Goal: Book appointment/travel/reservation

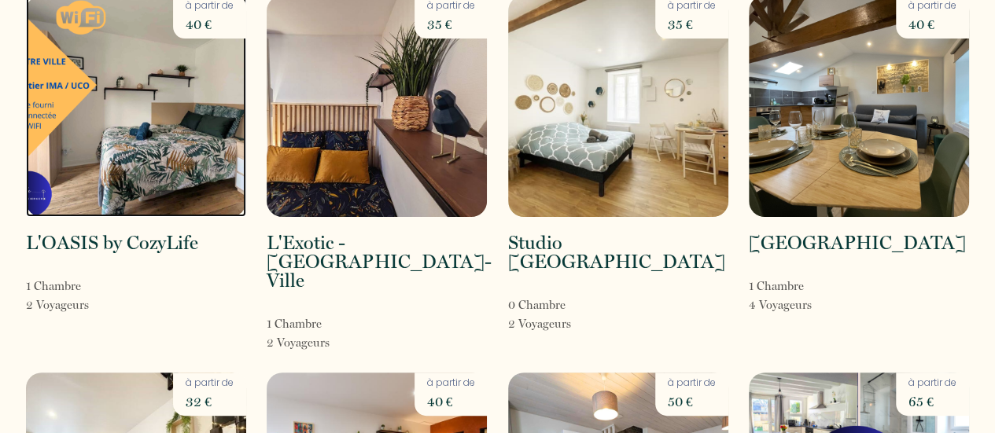
scroll to position [95, 0]
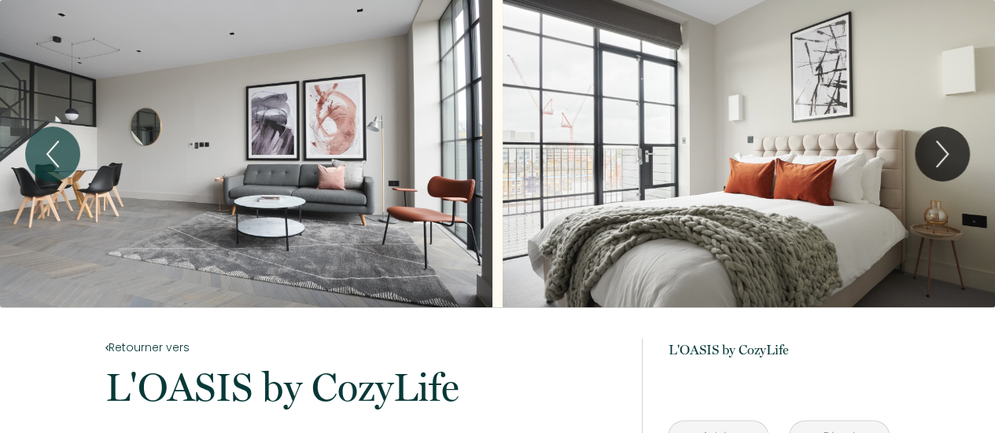
scroll to position [379, 0]
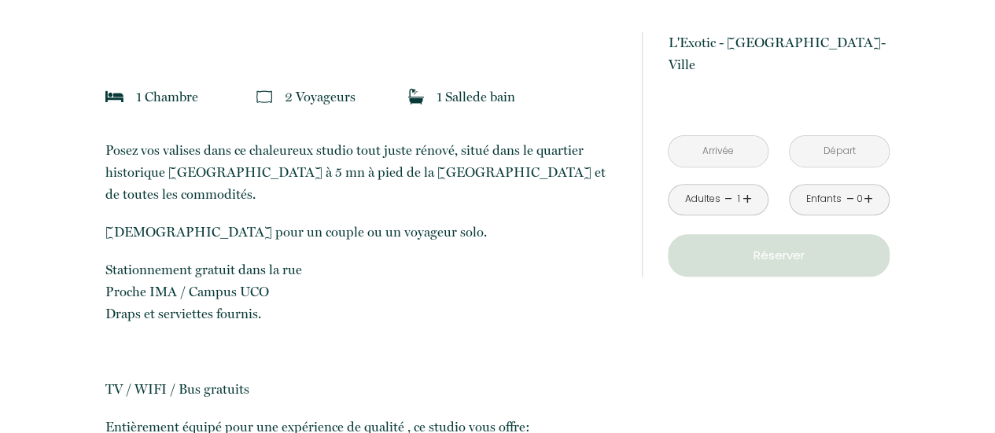
scroll to position [371, 0]
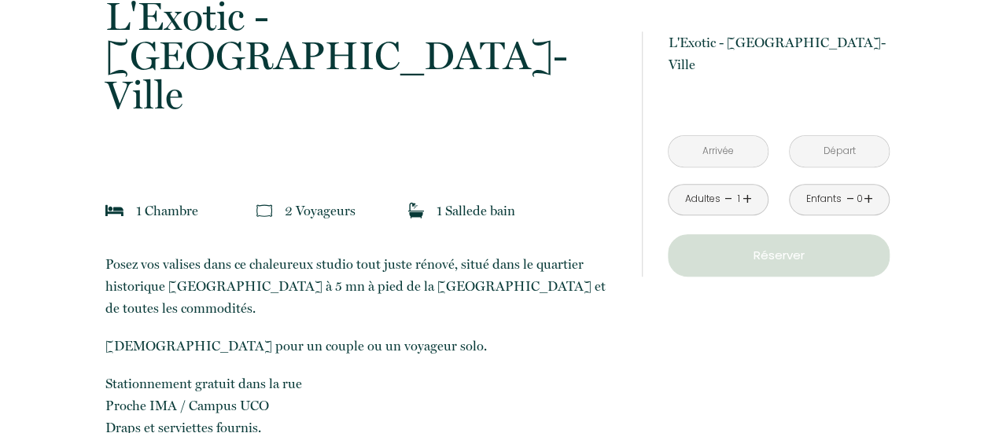
click at [705, 136] on input "text" at bounding box center [718, 151] width 99 height 31
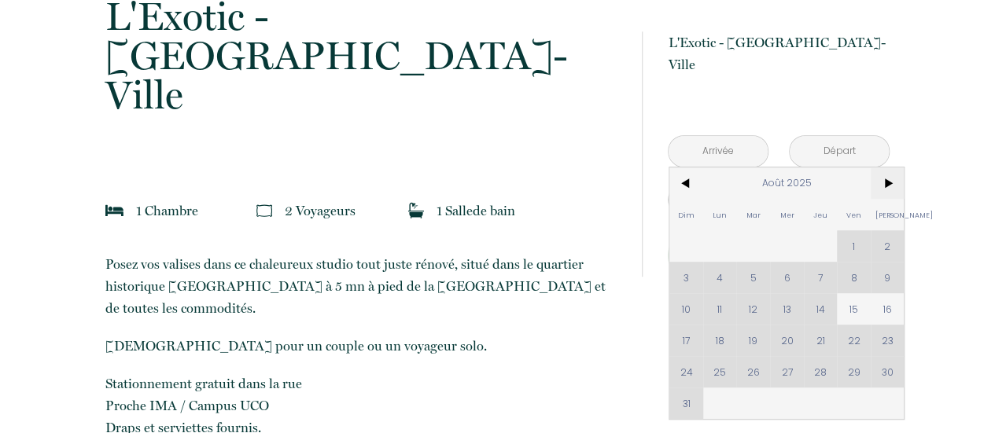
click at [892, 168] on span ">" at bounding box center [888, 183] width 34 height 31
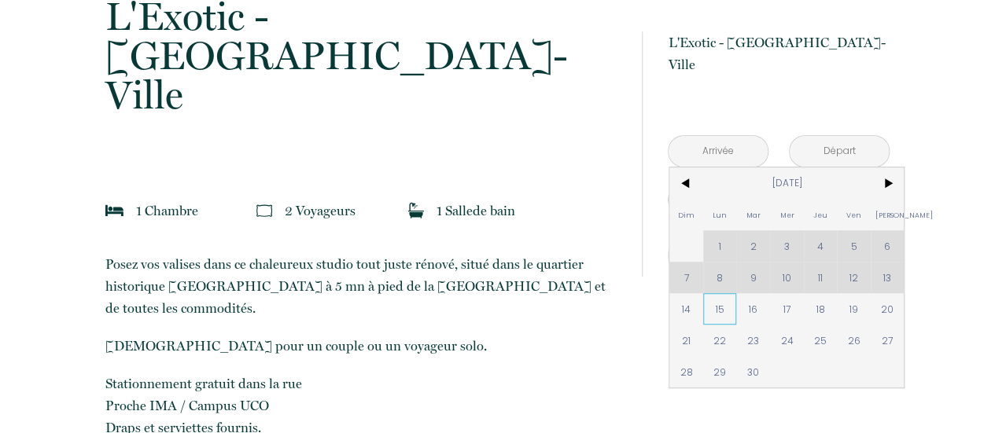
click at [716, 297] on span "15" at bounding box center [720, 308] width 34 height 31
type input "Lun 15 Sep 2025"
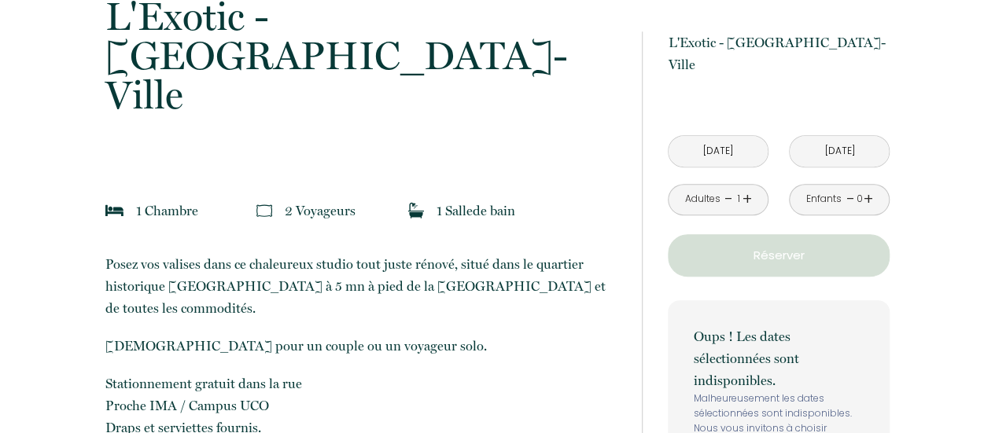
click at [849, 136] on input "Mar 16 Sep 2025" at bounding box center [839, 151] width 99 height 31
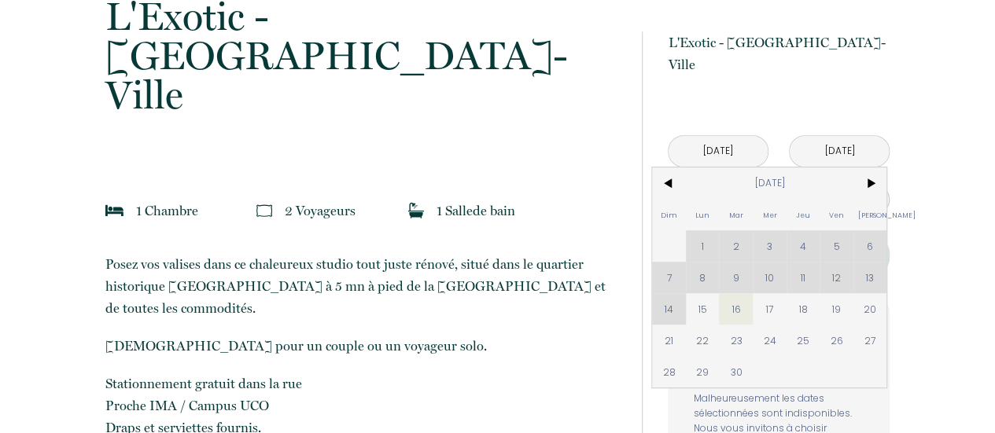
click at [842, 136] on input "Mar 16 Sep 2025" at bounding box center [839, 151] width 99 height 31
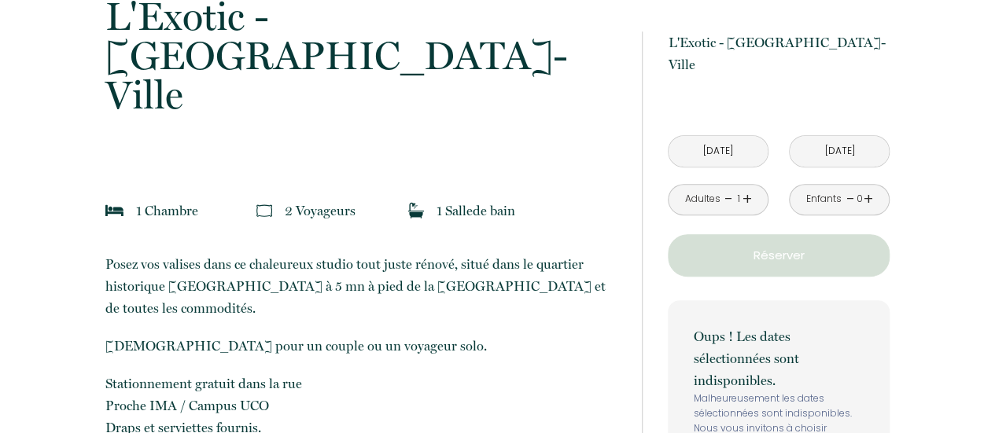
click at [842, 136] on input "Mar 16 Sep 2025" at bounding box center [839, 151] width 99 height 31
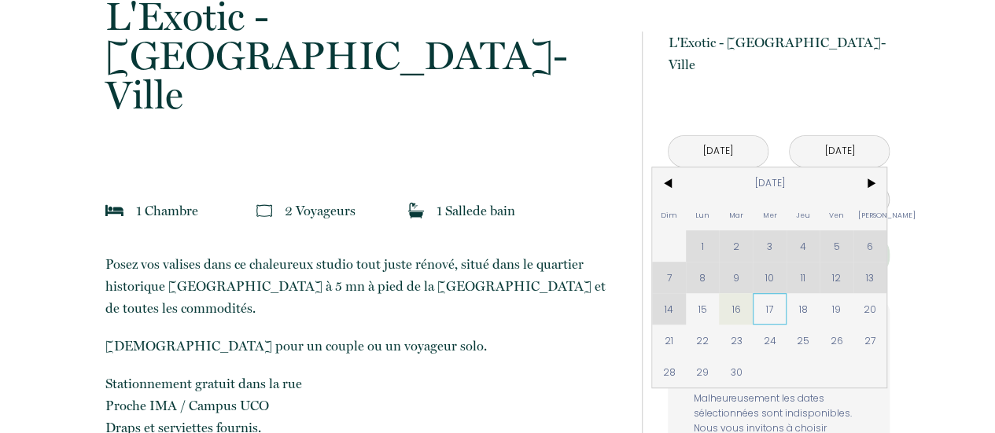
click at [769, 293] on span "17" at bounding box center [770, 308] width 34 height 31
type input "Mer 17 Sep 2025"
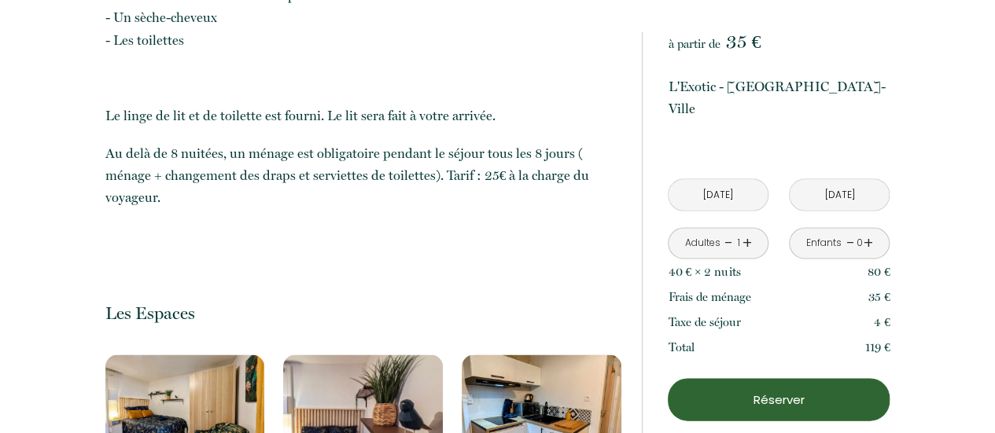
scroll to position [886, 0]
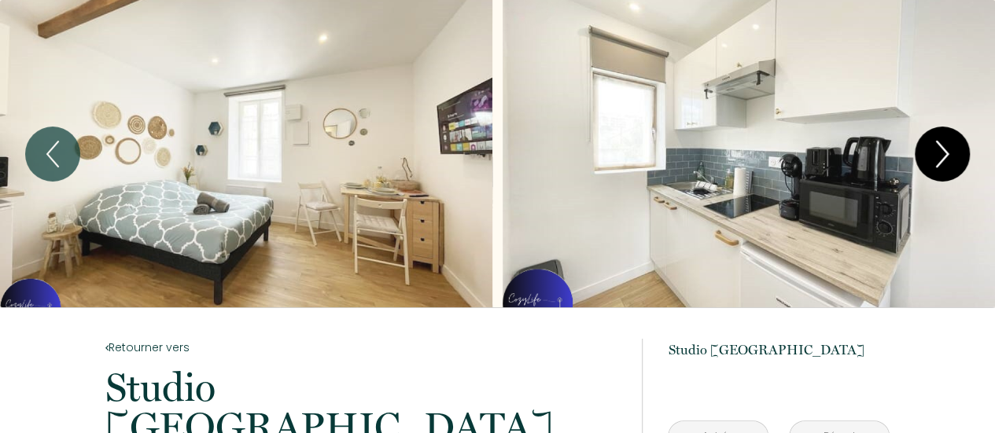
click at [949, 140] on icon "Next" at bounding box center [942, 154] width 33 height 47
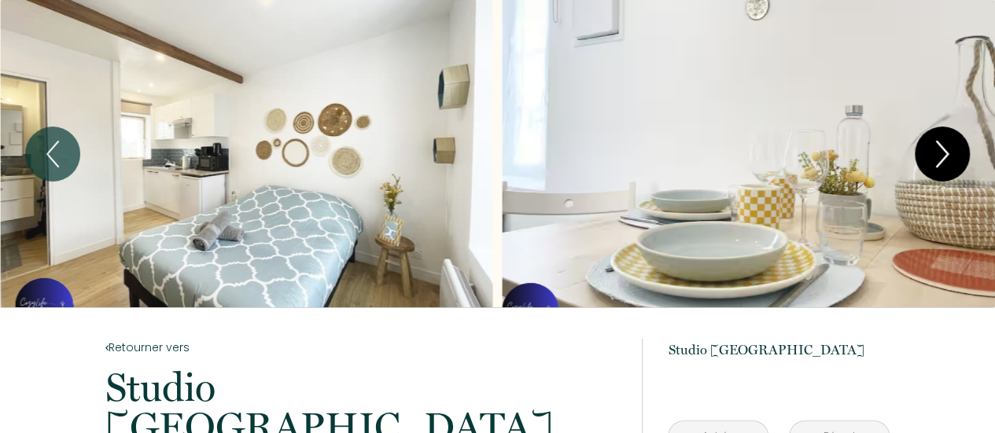
click at [949, 140] on icon "Next" at bounding box center [942, 154] width 33 height 47
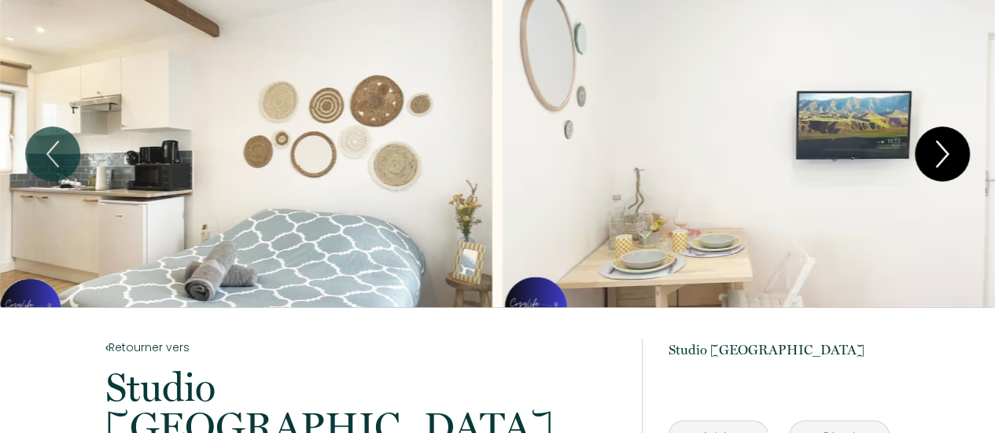
click at [949, 140] on icon "Next" at bounding box center [942, 154] width 33 height 47
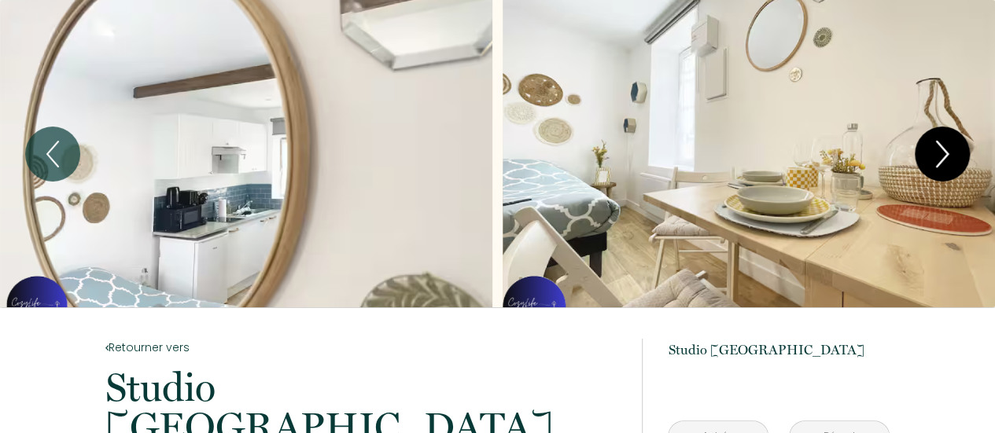
click at [949, 140] on icon "Next" at bounding box center [942, 154] width 33 height 47
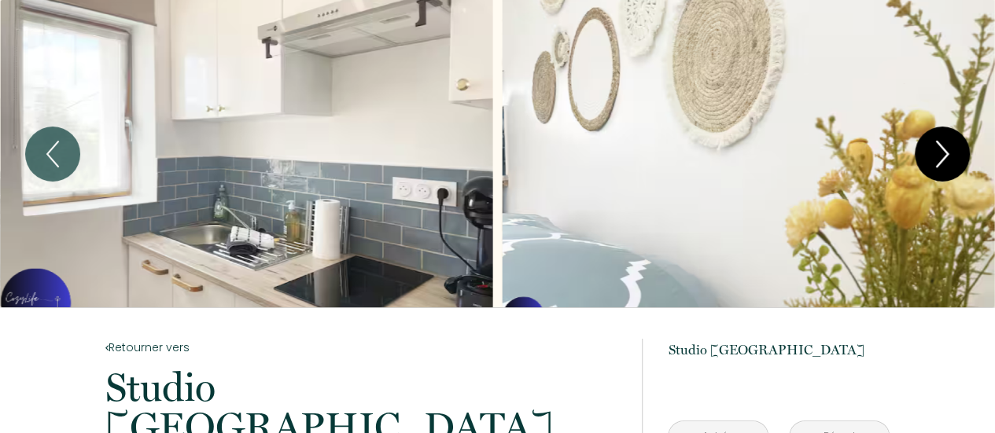
click at [949, 140] on icon "Next" at bounding box center [942, 154] width 33 height 47
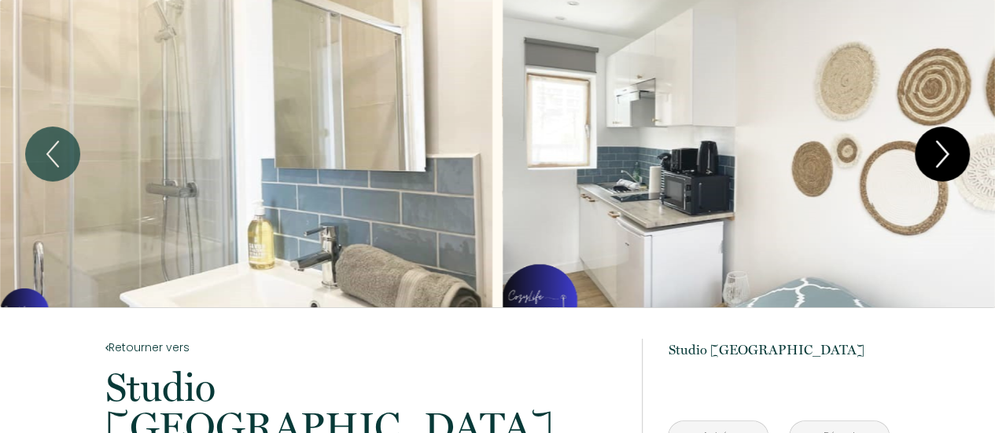
click at [949, 140] on icon "Next" at bounding box center [942, 154] width 33 height 47
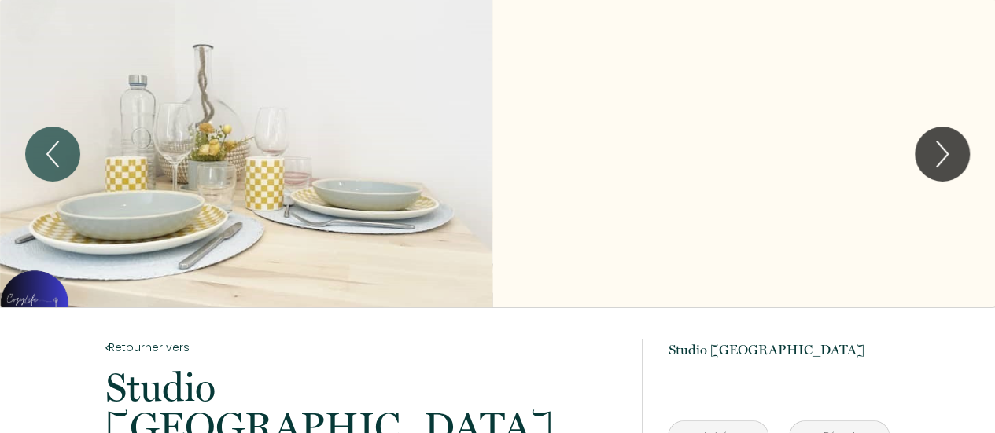
scroll to position [379, 0]
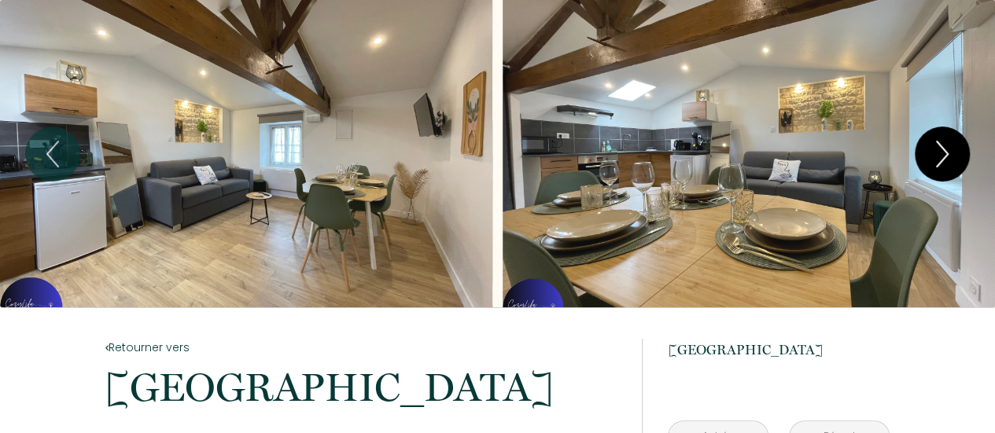
click at [916, 158] on button "Next" at bounding box center [942, 154] width 55 height 55
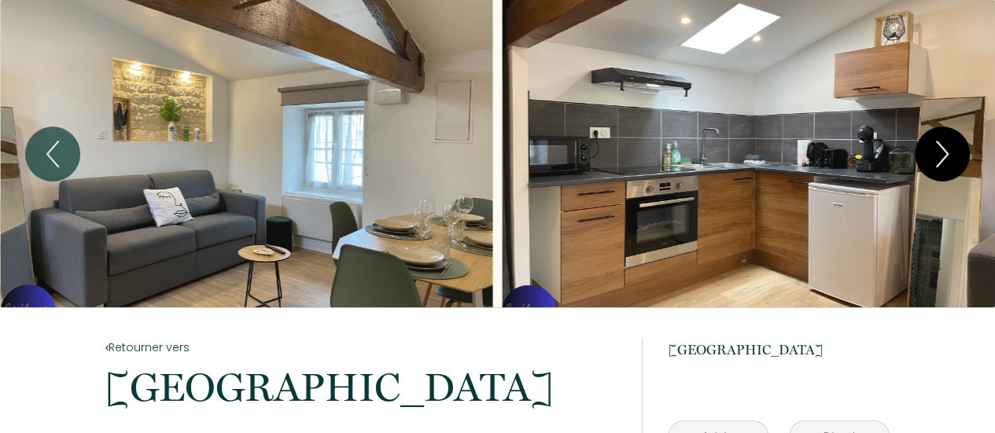
click at [916, 158] on button "Next" at bounding box center [942, 154] width 55 height 55
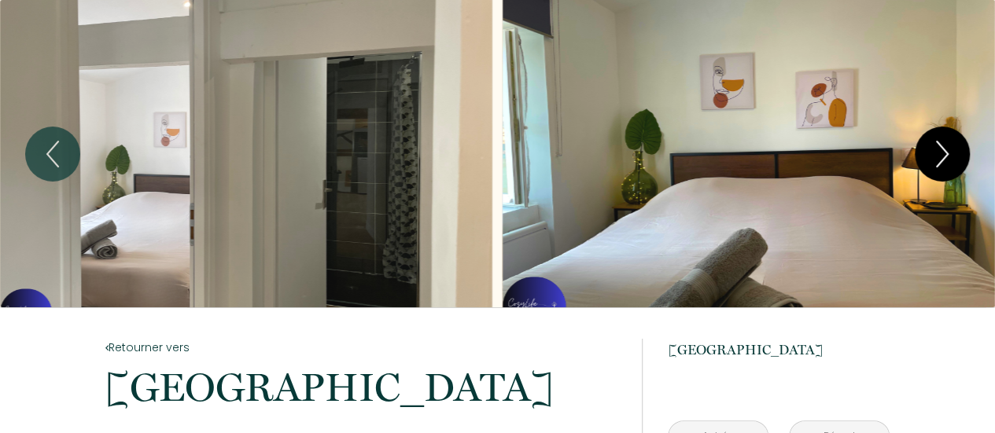
click at [916, 158] on button "Next" at bounding box center [942, 154] width 55 height 55
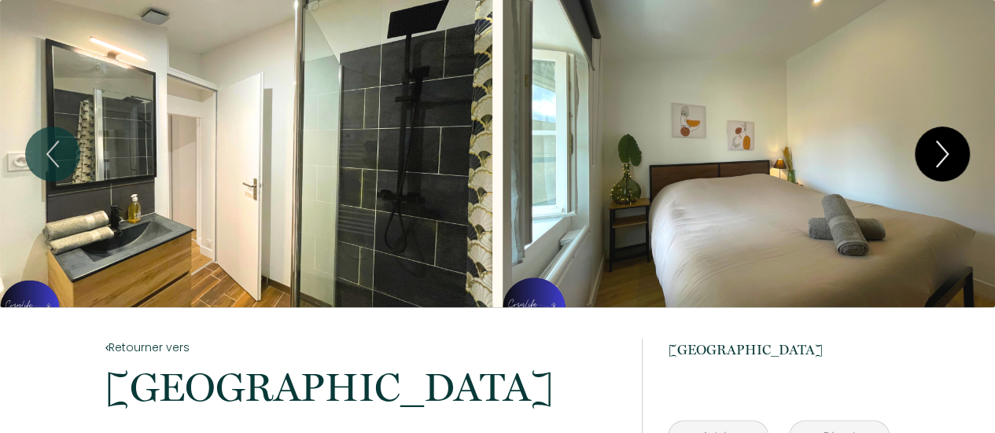
click at [916, 158] on button "Next" at bounding box center [942, 154] width 55 height 55
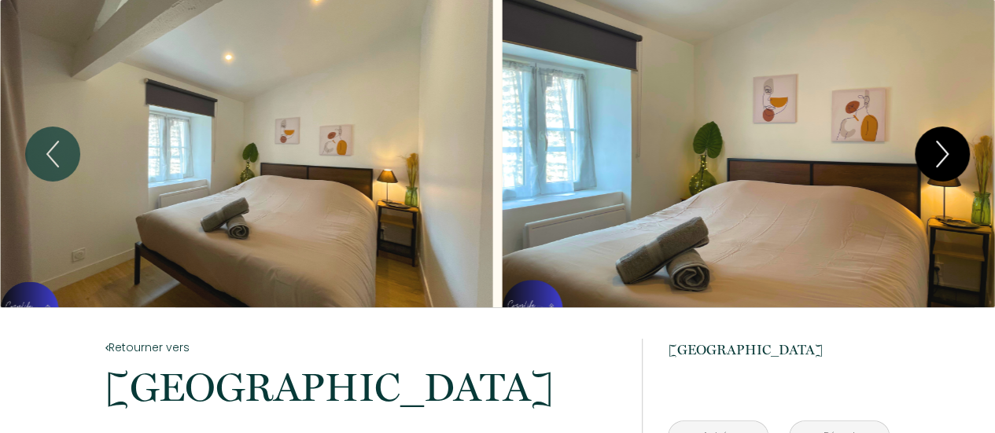
click at [916, 158] on button "Next" at bounding box center [942, 154] width 55 height 55
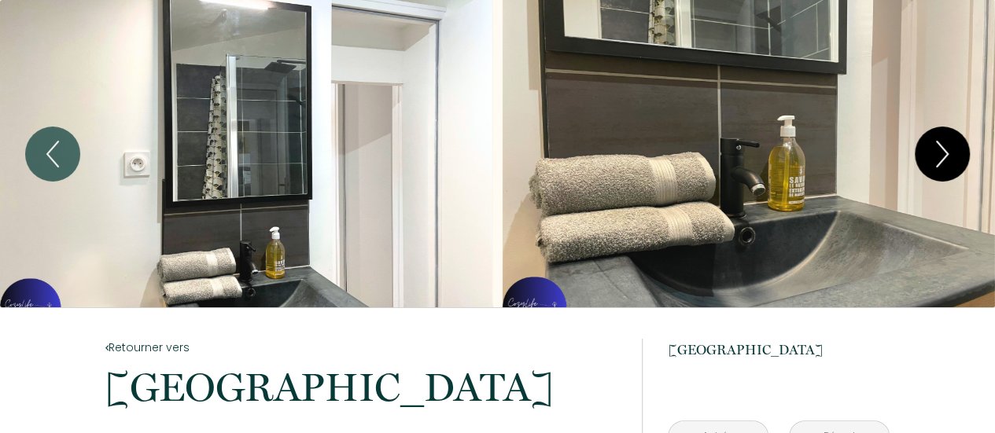
click at [916, 158] on button "Next" at bounding box center [942, 154] width 55 height 55
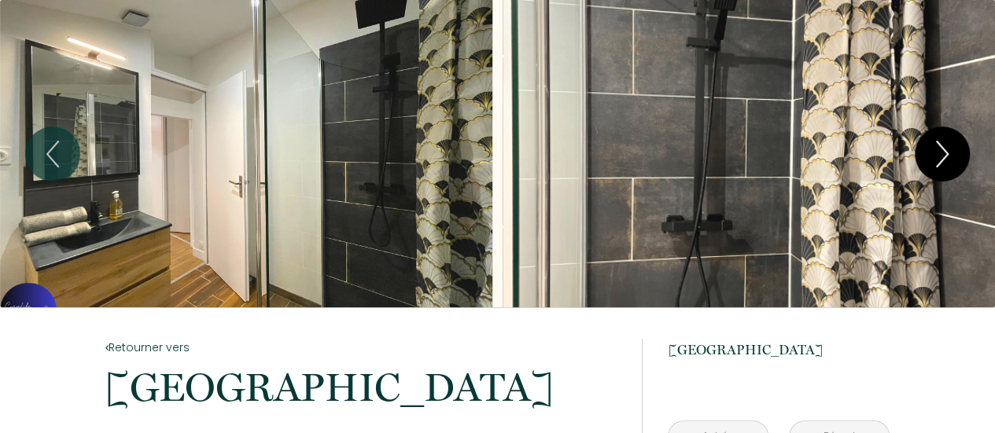
click at [916, 158] on button "Next" at bounding box center [942, 154] width 55 height 55
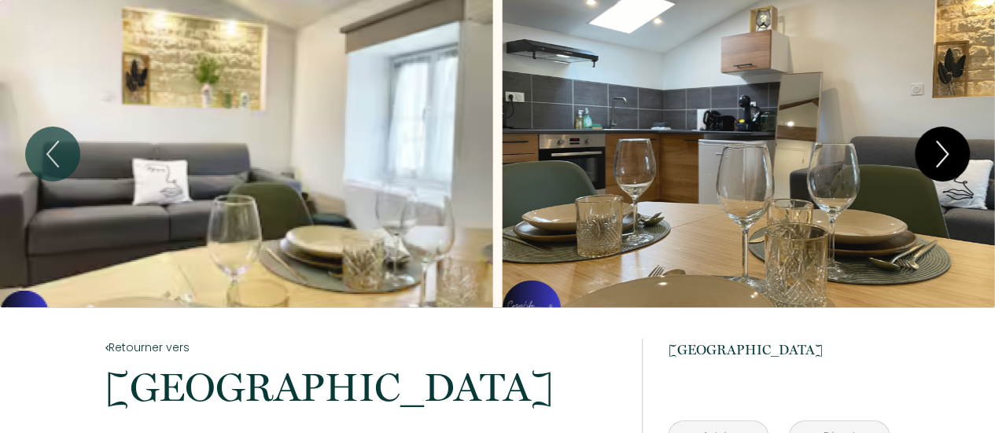
click at [916, 158] on button "Next" at bounding box center [942, 154] width 55 height 55
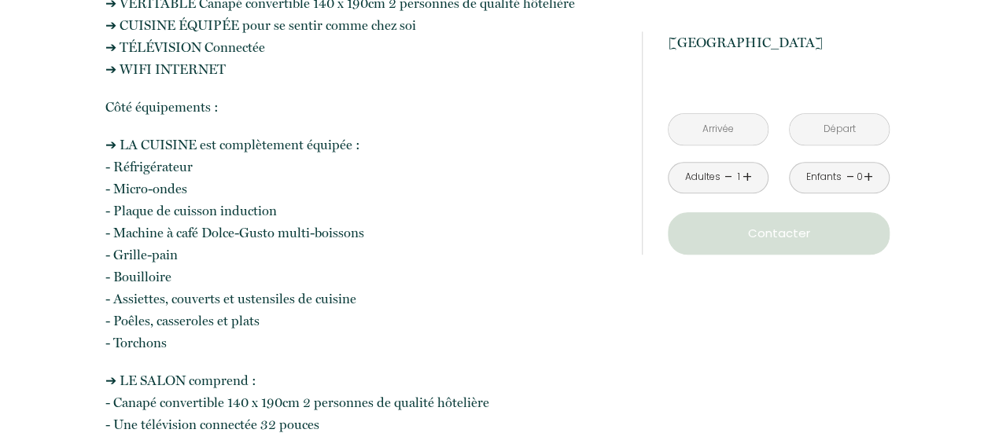
scroll to position [827, 0]
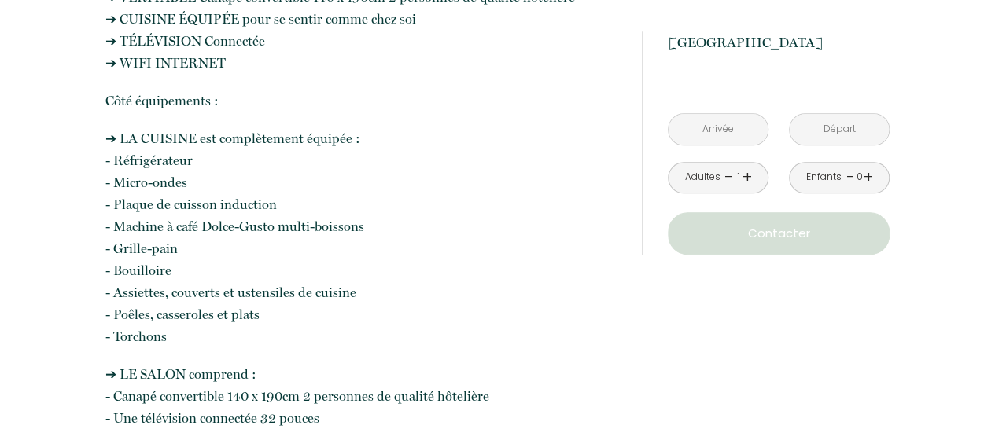
click at [731, 145] on input "text" at bounding box center [718, 129] width 99 height 31
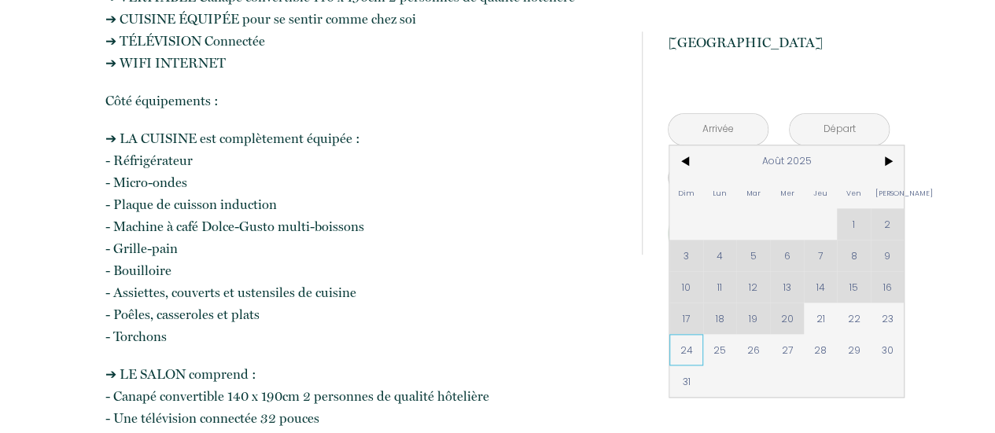
click at [684, 366] on span "24" at bounding box center [686, 349] width 34 height 31
type input "Dim 24 Août 2025"
type input "Lun 25 Août 2025"
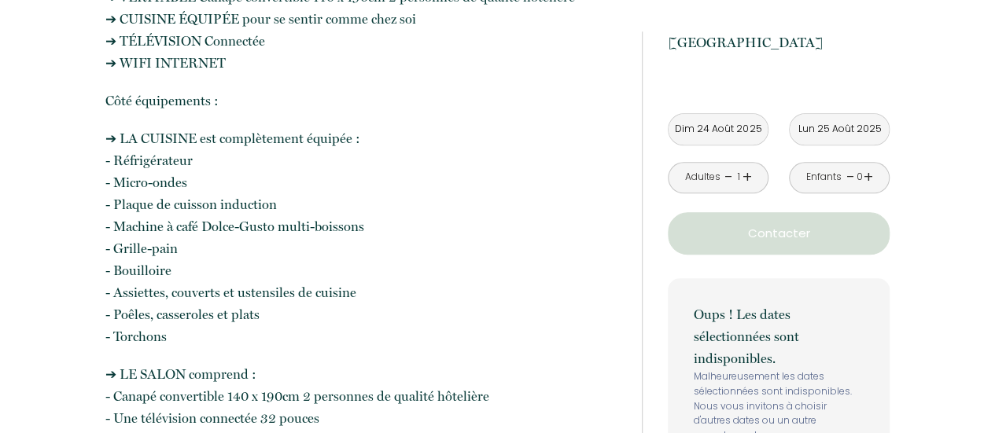
click at [741, 145] on input "Dim 24 Août 2025" at bounding box center [718, 129] width 99 height 31
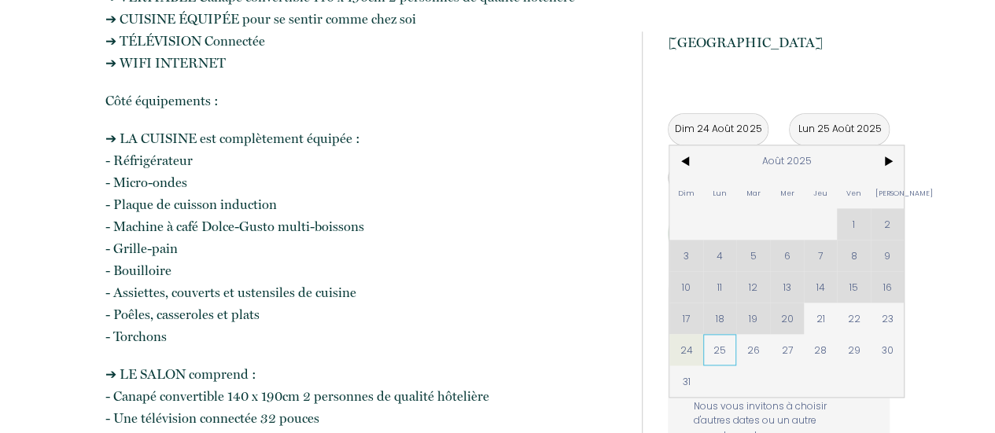
click at [717, 366] on span "25" at bounding box center [720, 349] width 34 height 31
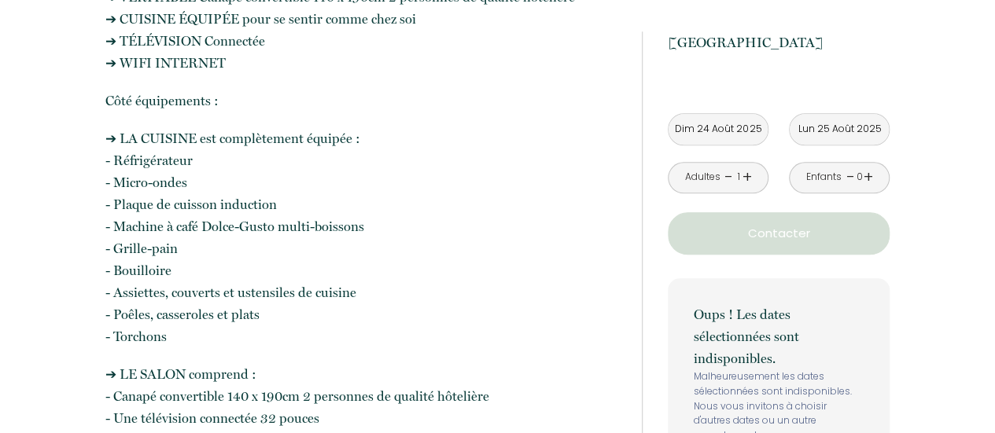
type input "Lun 25 Août 2025"
type input "[DATE]"
click at [743, 190] on link "+" at bounding box center [747, 177] width 9 height 24
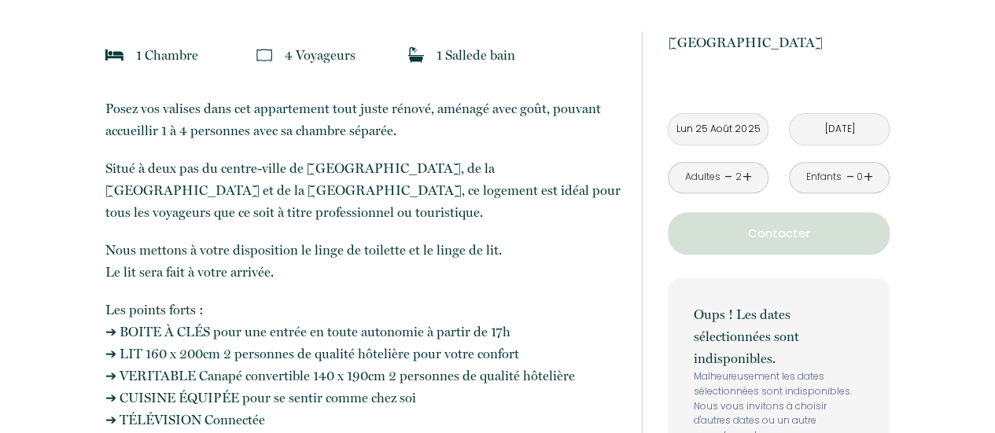
click at [738, 139] on input "Lun 25 Août 2025" at bounding box center [718, 129] width 99 height 31
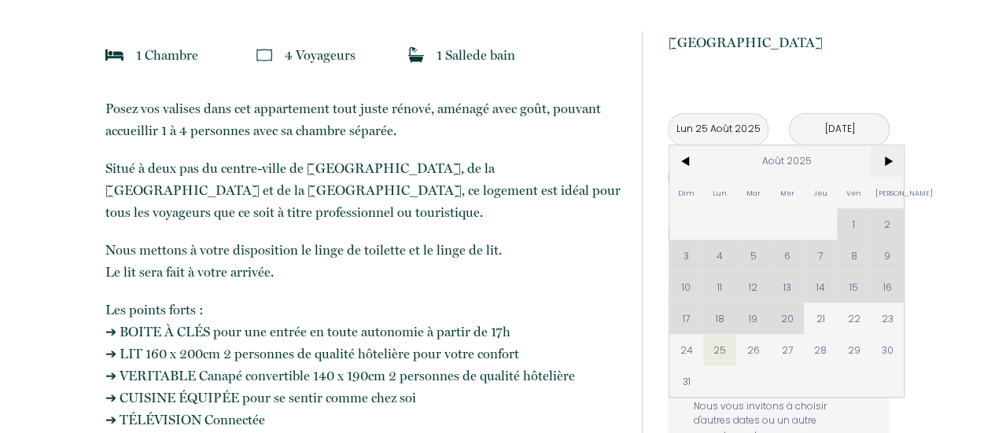
click at [902, 177] on span ">" at bounding box center [888, 161] width 34 height 31
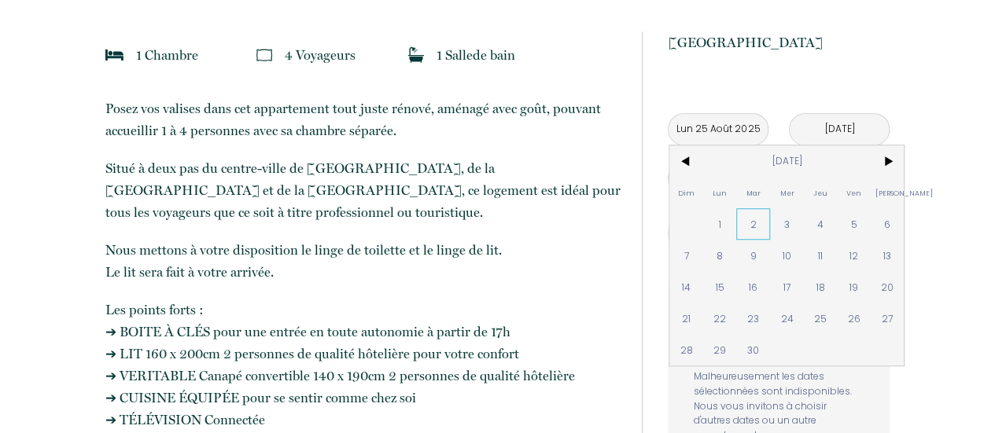
click at [749, 240] on span "2" at bounding box center [753, 223] width 34 height 31
type input "[DATE]"
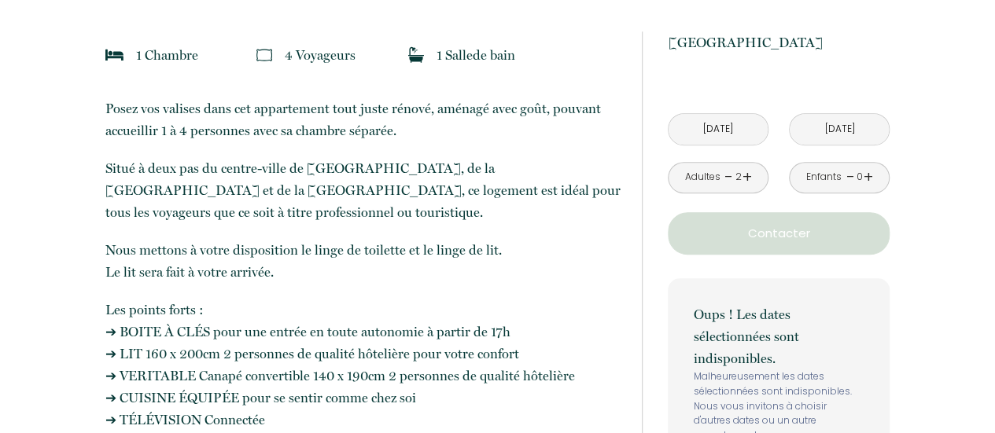
click at [757, 243] on p "Contacter" at bounding box center [778, 233] width 211 height 19
click at [750, 145] on input "[DATE]" at bounding box center [718, 129] width 99 height 31
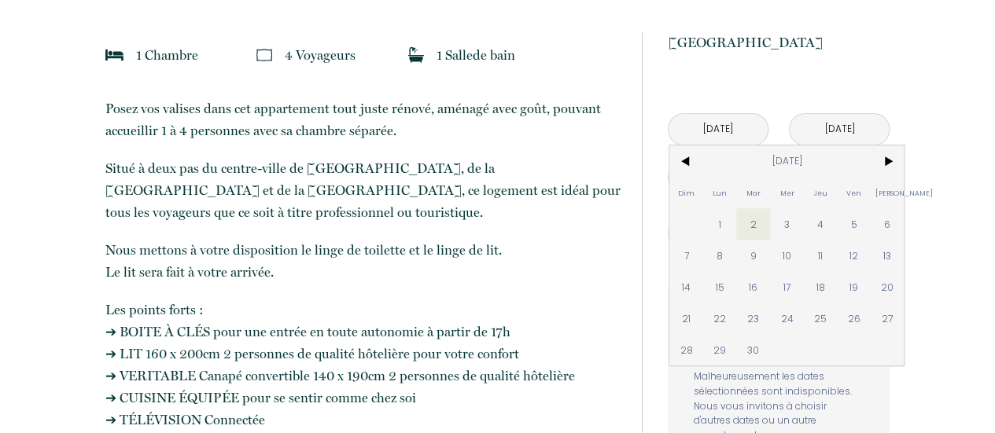
click at [736, 142] on input "[DATE]" at bounding box center [718, 129] width 99 height 31
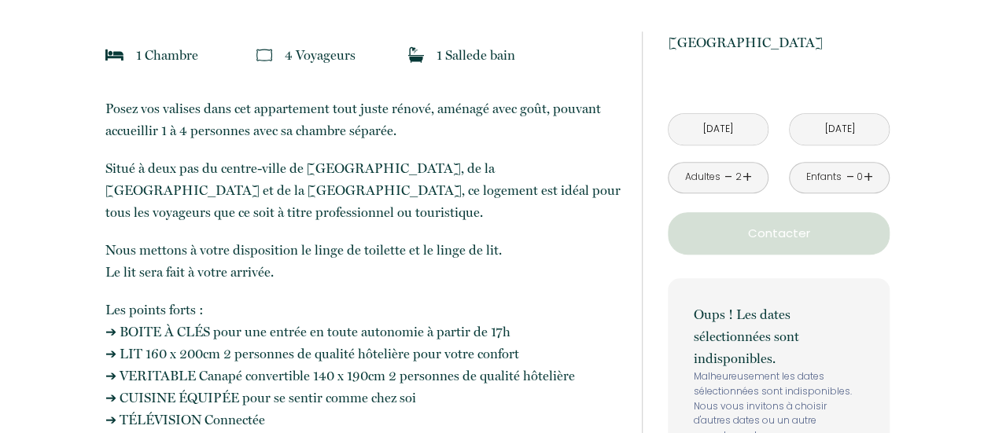
click at [736, 142] on input "[DATE]" at bounding box center [718, 129] width 99 height 31
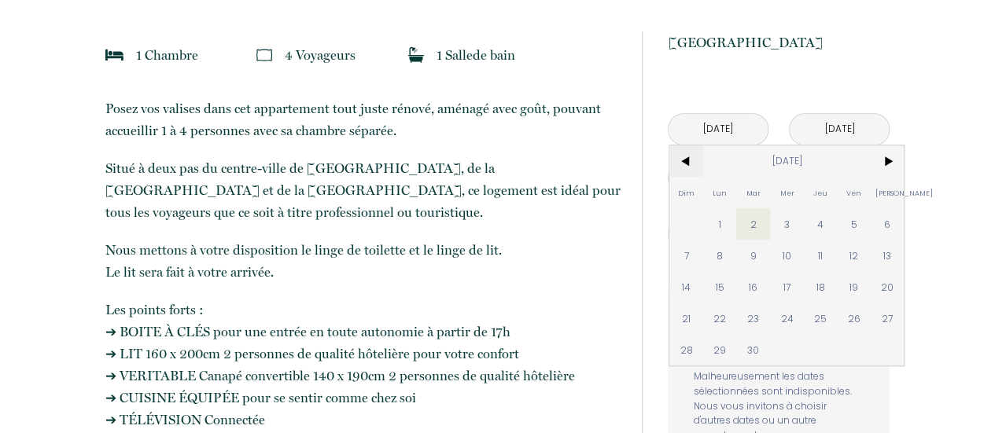
click at [673, 176] on span "<" at bounding box center [686, 161] width 34 height 31
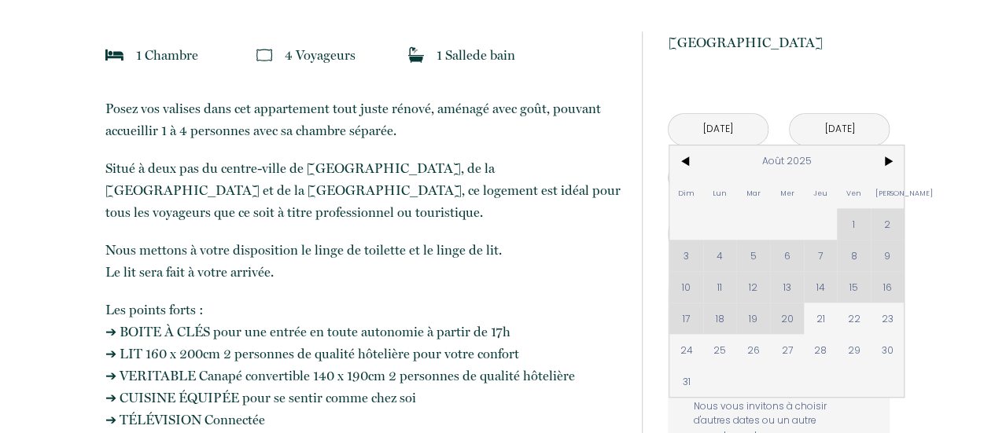
click at [722, 331] on div "Dim Lun Mar Mer Jeu Ven Sam 1 2 3 4 5 6 7 8 9 10 11 12 13 14 15 16 17 18 19 20 …" at bounding box center [786, 272] width 234 height 252
click at [722, 344] on div "Dim Lun Mar Mer Jeu Ven Sam 1 2 3 4 5 6 7 8 9 10 11 12 13 14 15 16 17 18 19 20 …" at bounding box center [786, 272] width 234 height 252
click at [546, 66] on div "1 Salle de bain" at bounding box center [484, 55] width 172 height 22
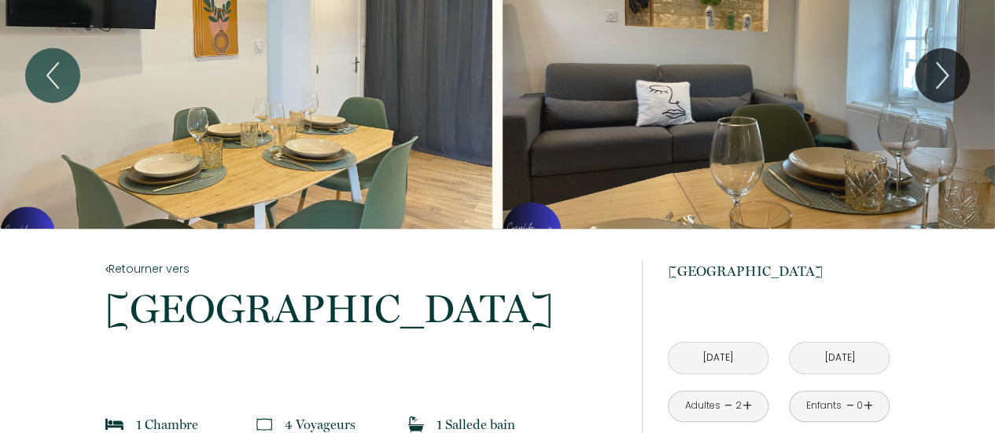
scroll to position [0, 0]
